Goal: Find contact information: Find contact information

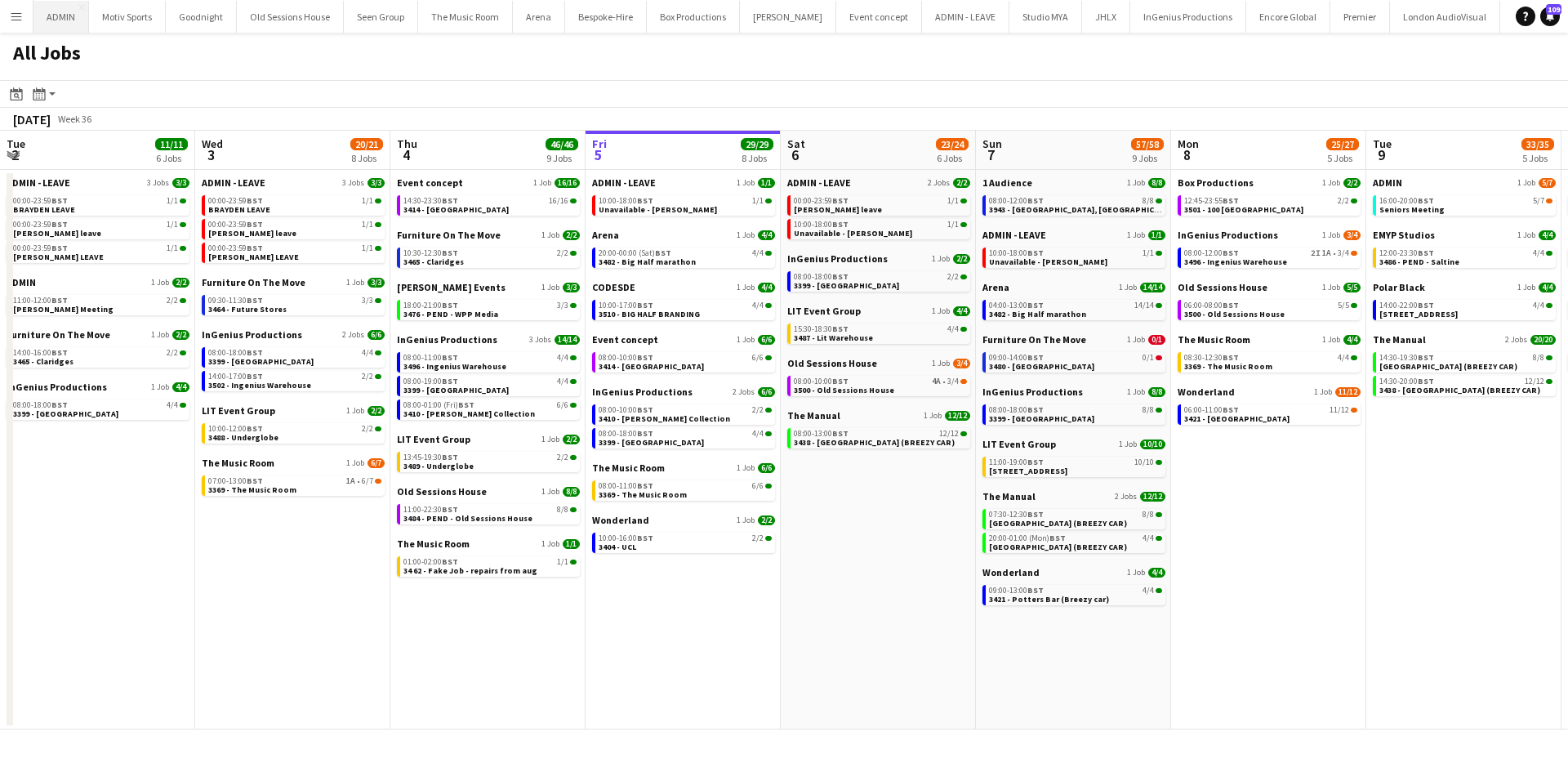
scroll to position [0, 391]
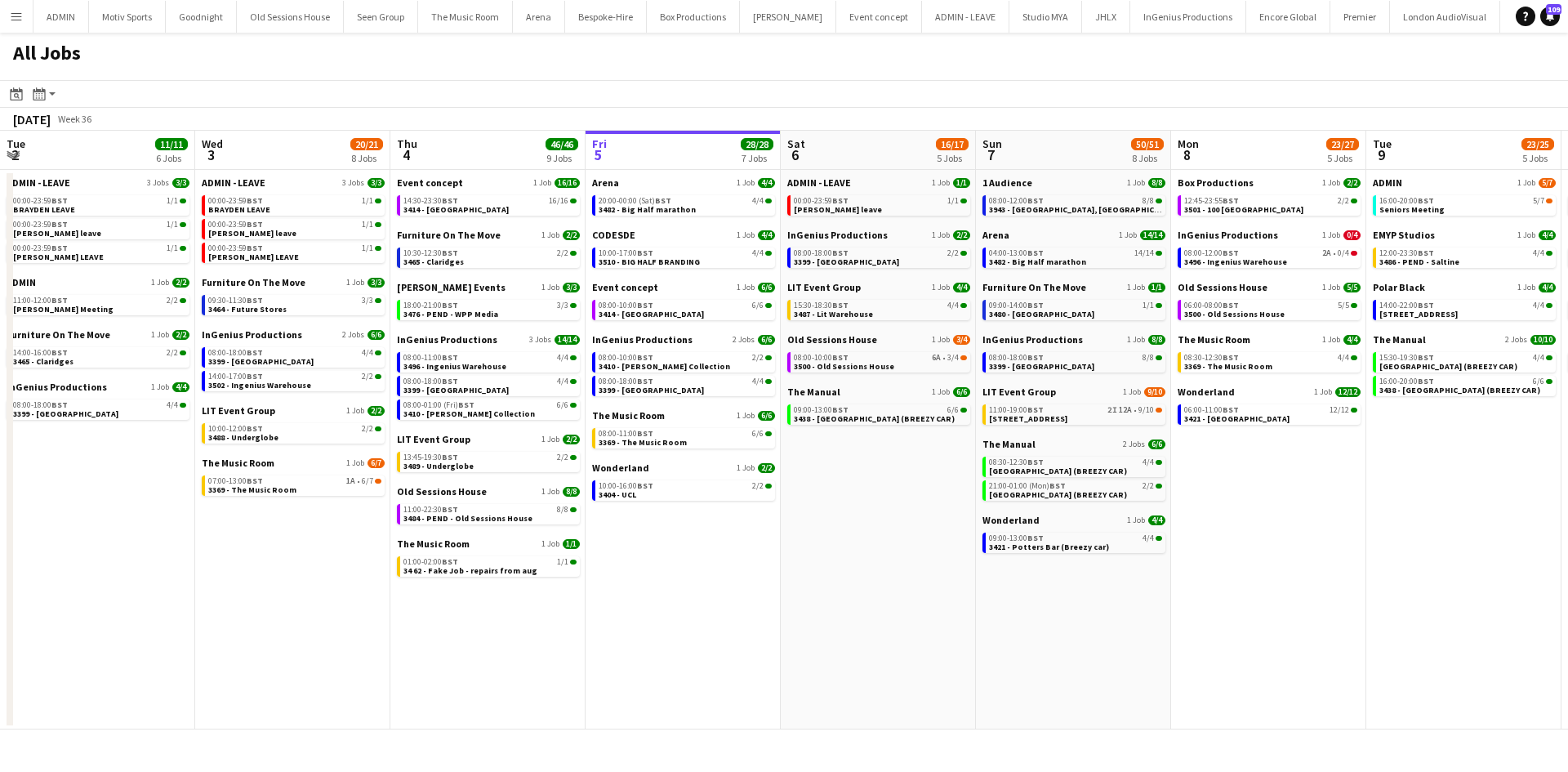
scroll to position [0, 391]
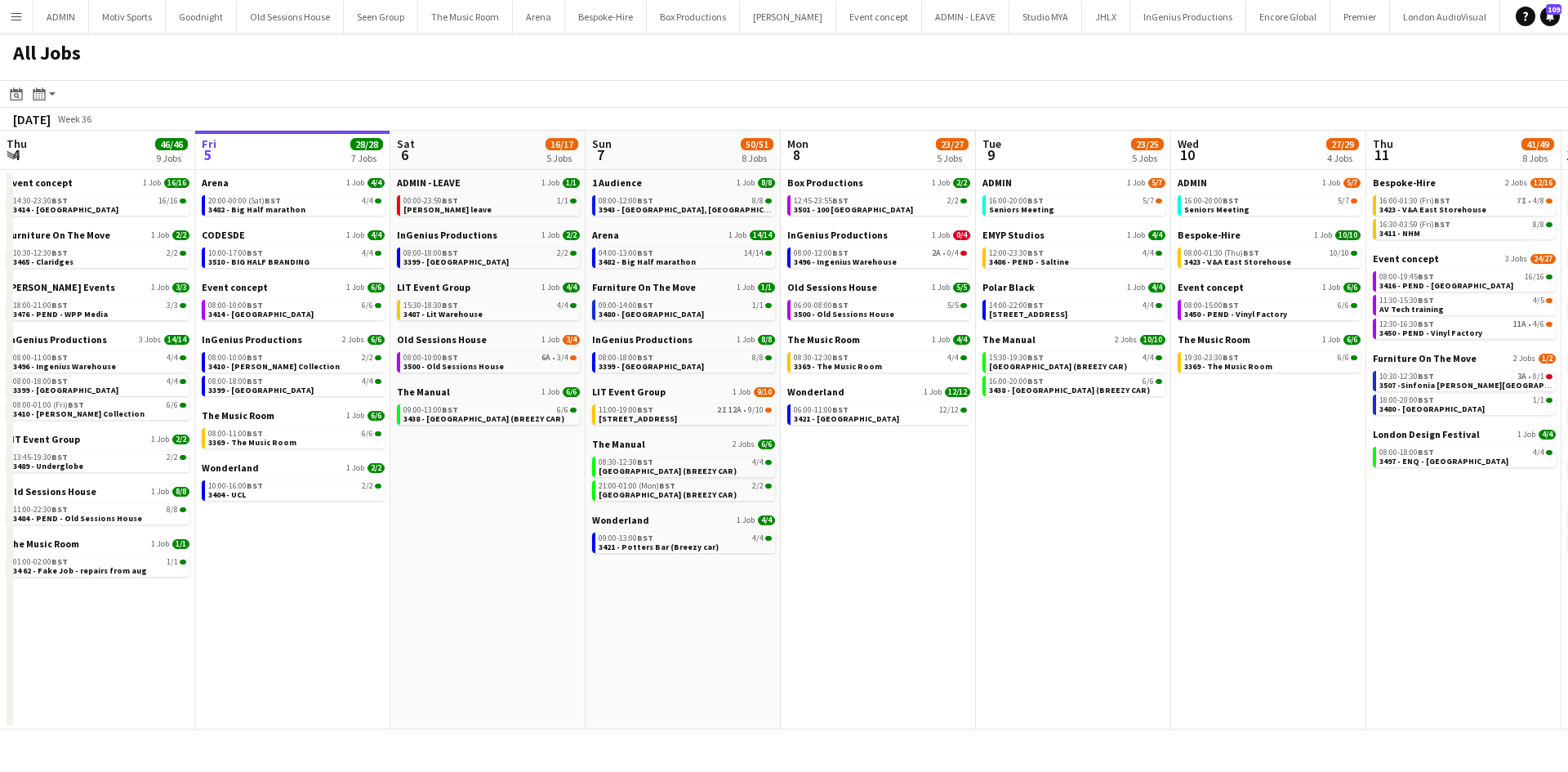
click at [27, 13] on button "Menu" at bounding box center [16, 16] width 33 height 33
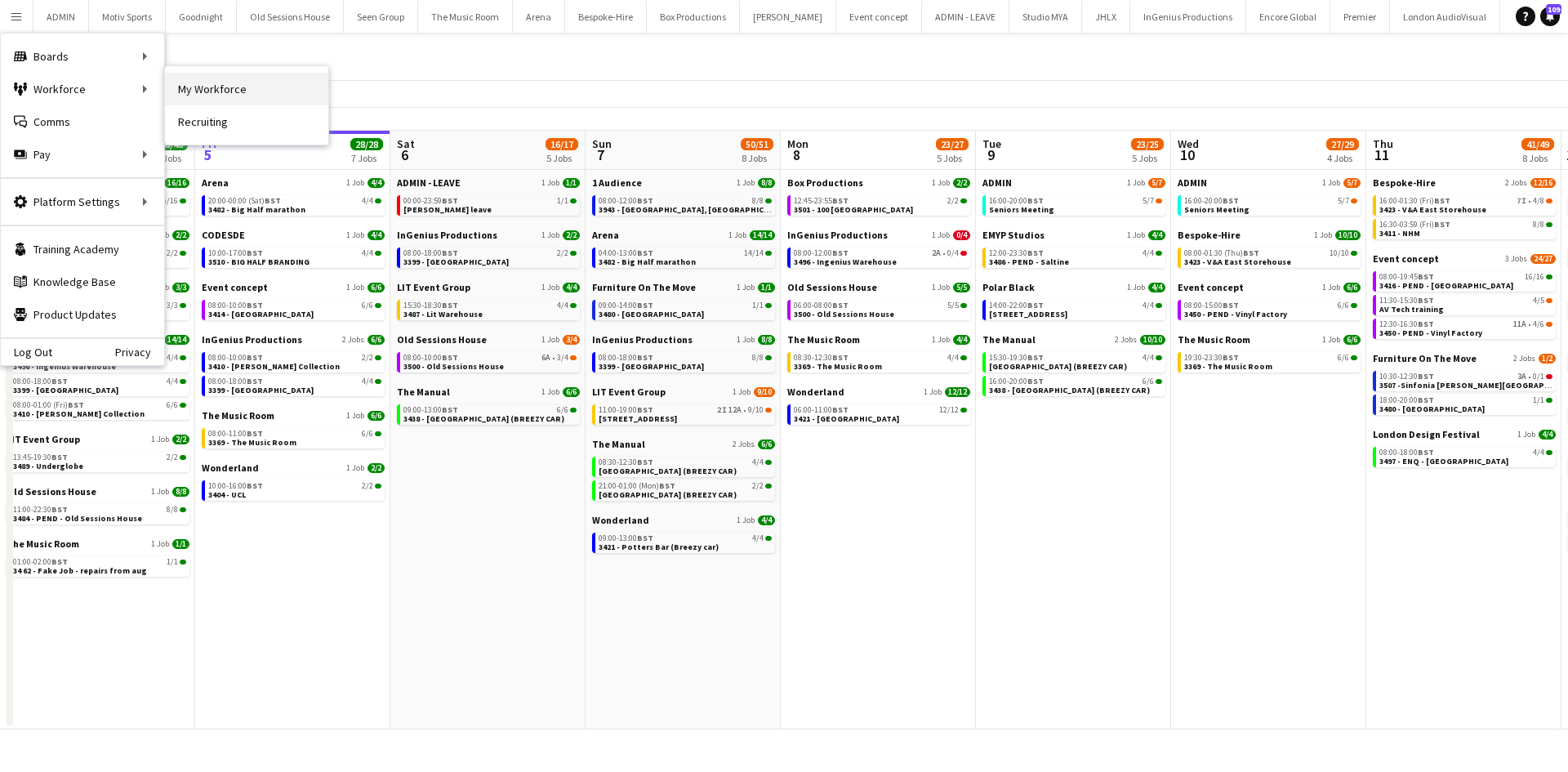
click at [223, 82] on link "My Workforce" at bounding box center [246, 89] width 163 height 33
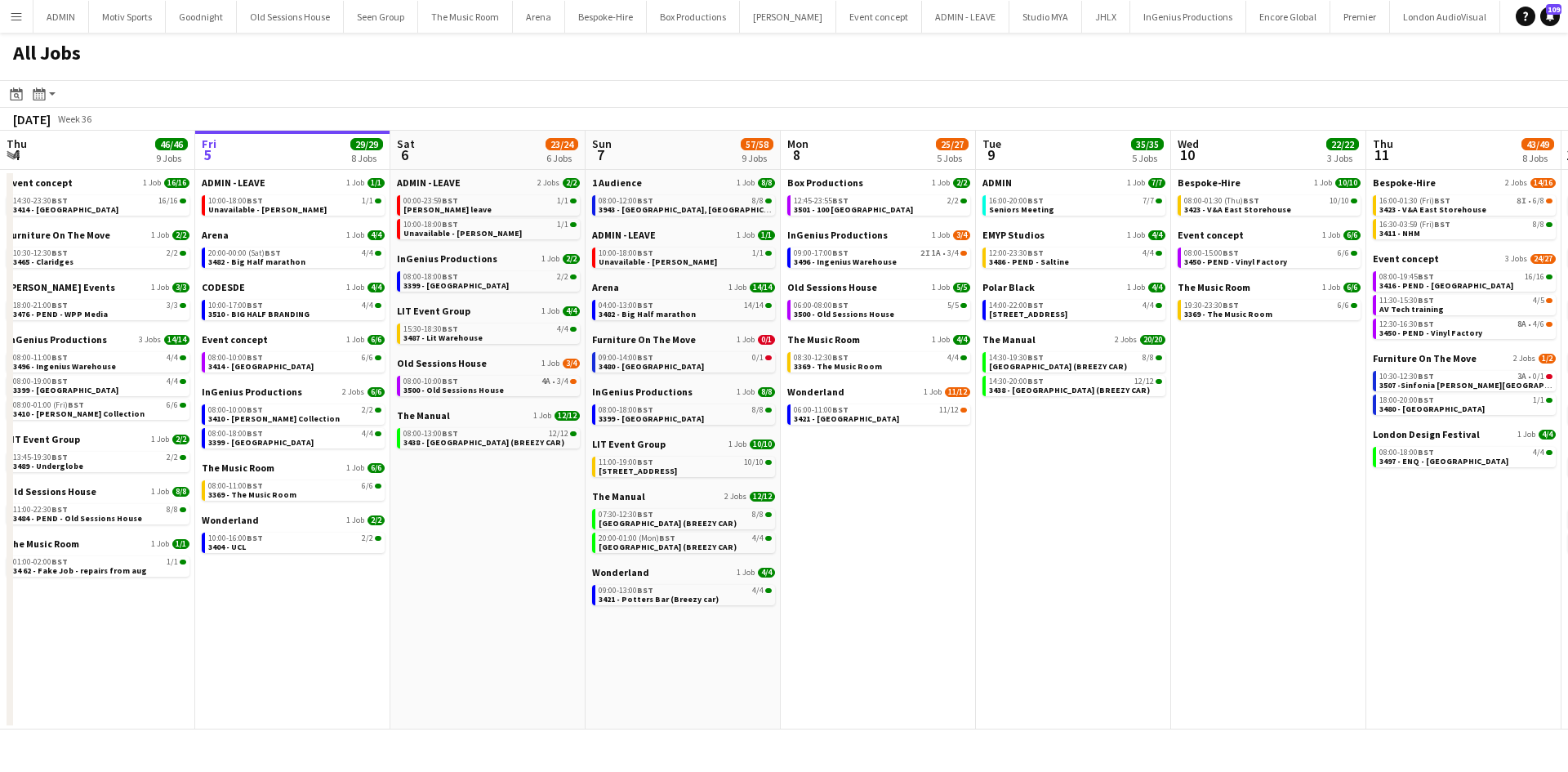
click at [7, 7] on button "Menu" at bounding box center [16, 16] width 33 height 33
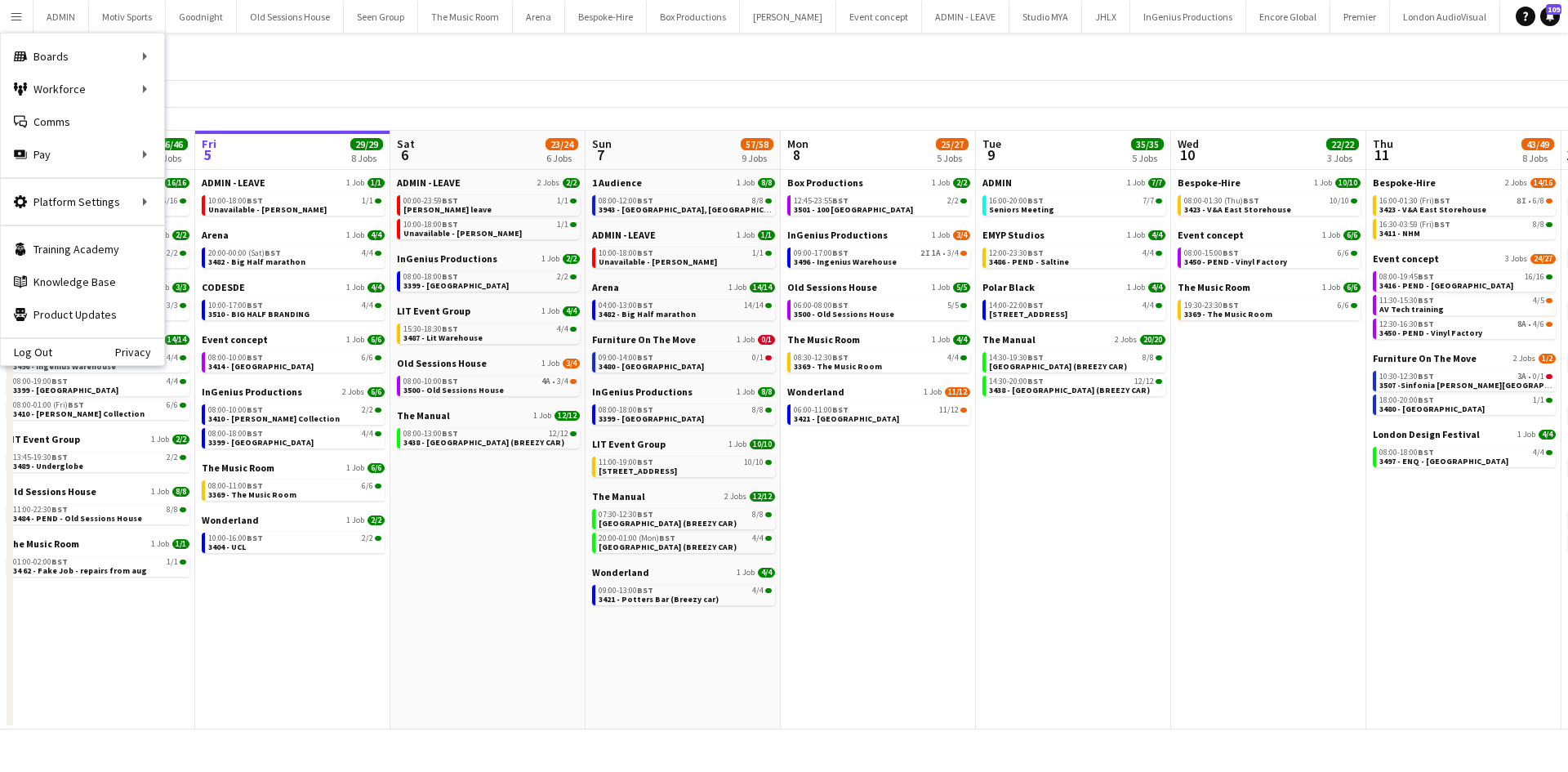
click at [1163, 513] on app-date-cell "ADMIN 1 Job [DATE] 16:00-20:00 BST 7/7 Seniors Meeting EMYP Studios 1 Job [DATE…" at bounding box center [1073, 450] width 195 height 559
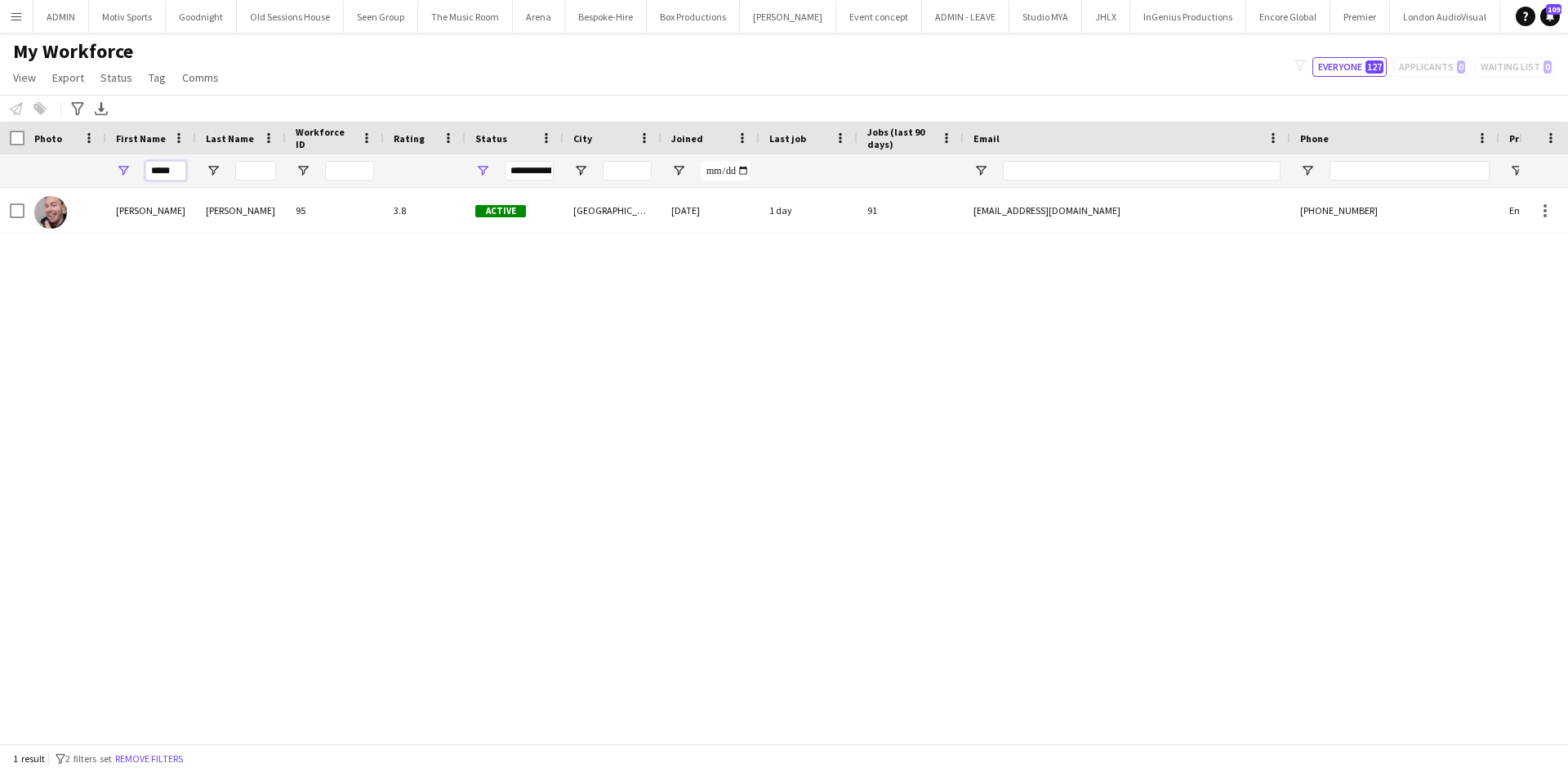
click at [155, 171] on input "*****" at bounding box center [165, 171] width 41 height 20
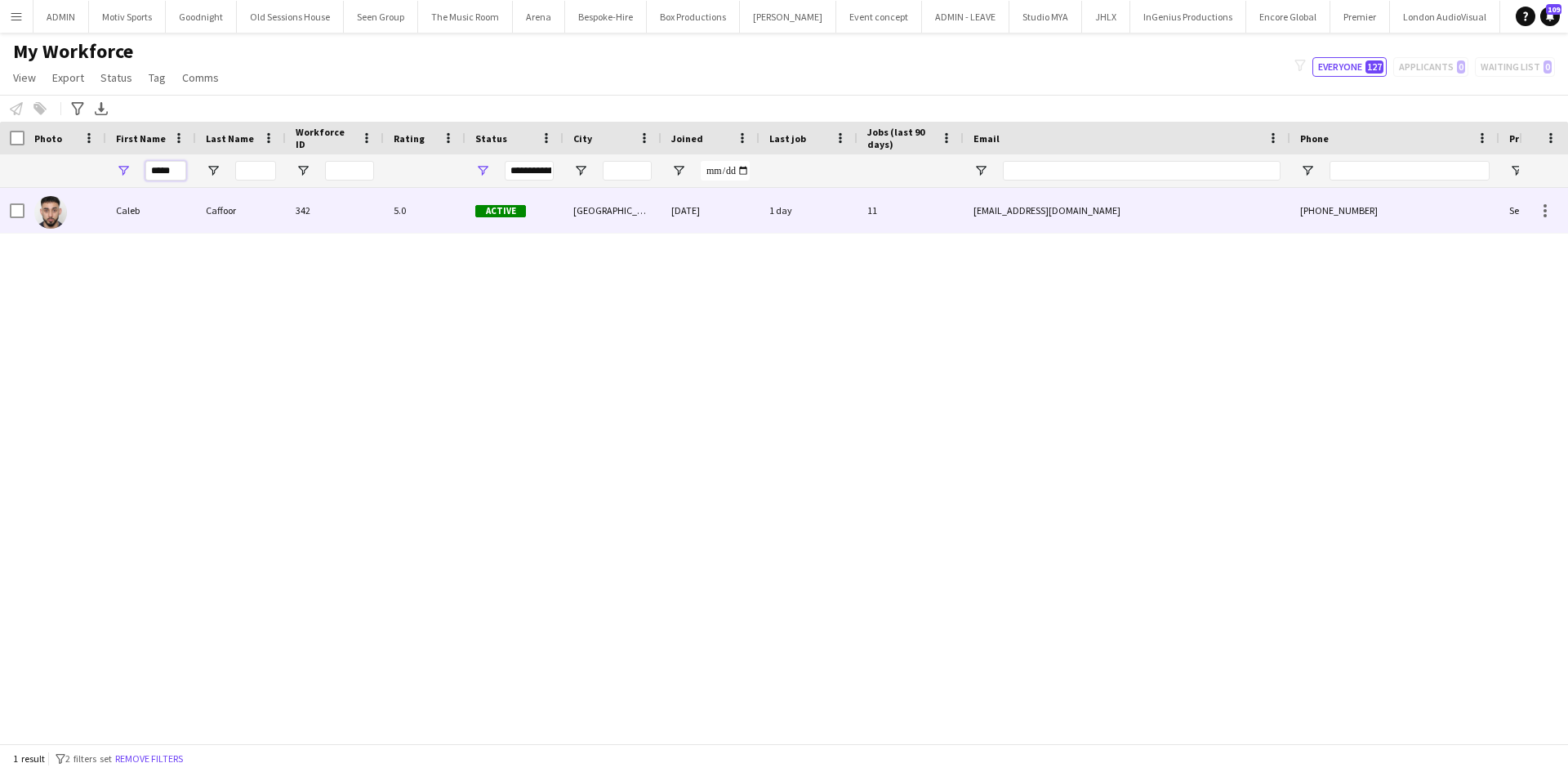
type input "*****"
click at [200, 221] on div "Caffoor" at bounding box center [240, 210] width 90 height 44
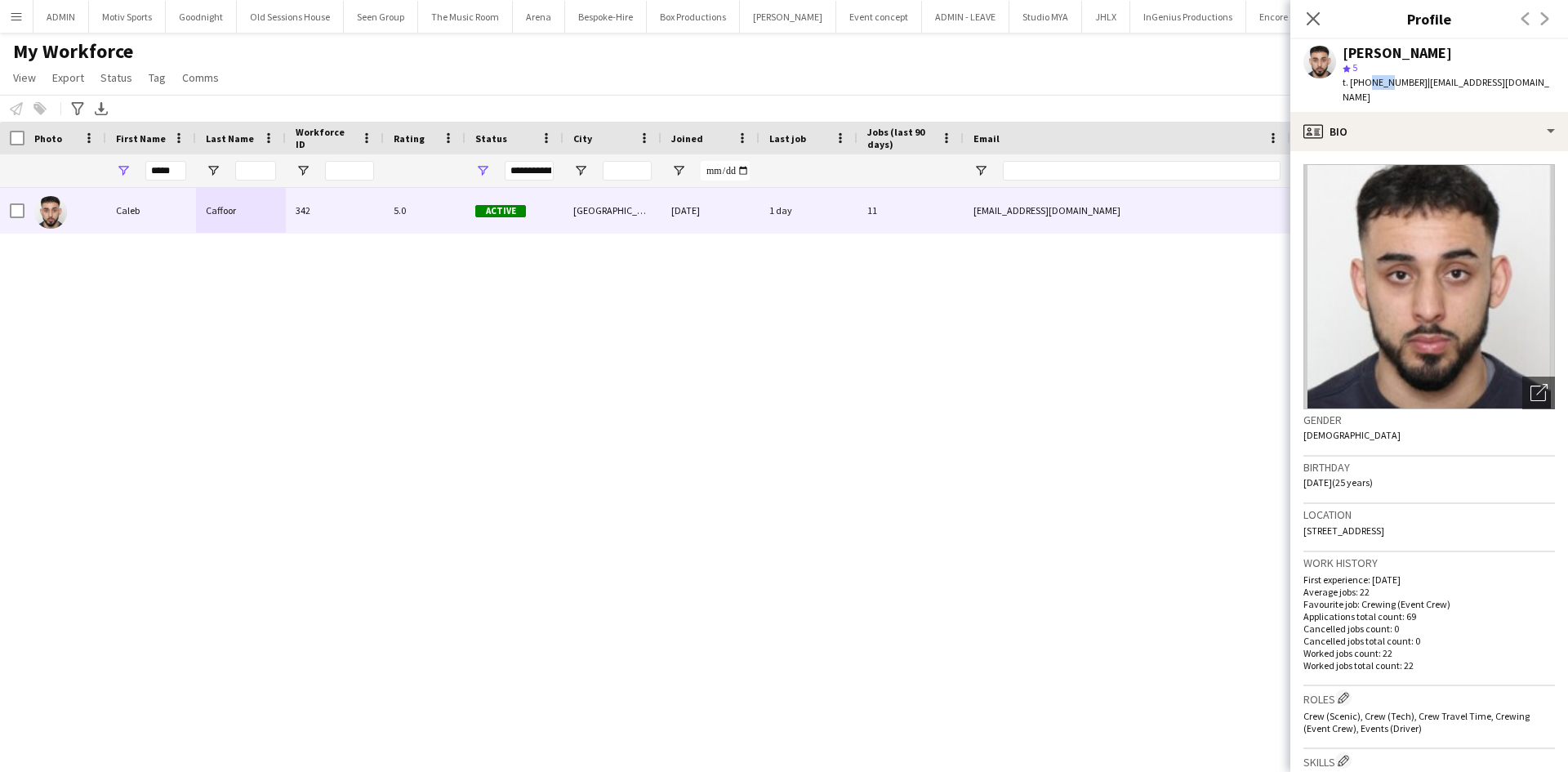
drag, startPoint x: 1366, startPoint y: 81, endPoint x: 1387, endPoint y: 82, distance: 21.0
click at [1387, 82] on span "t. +447842598387" at bounding box center [1385, 82] width 85 height 12
